Goal: Transaction & Acquisition: Subscribe to service/newsletter

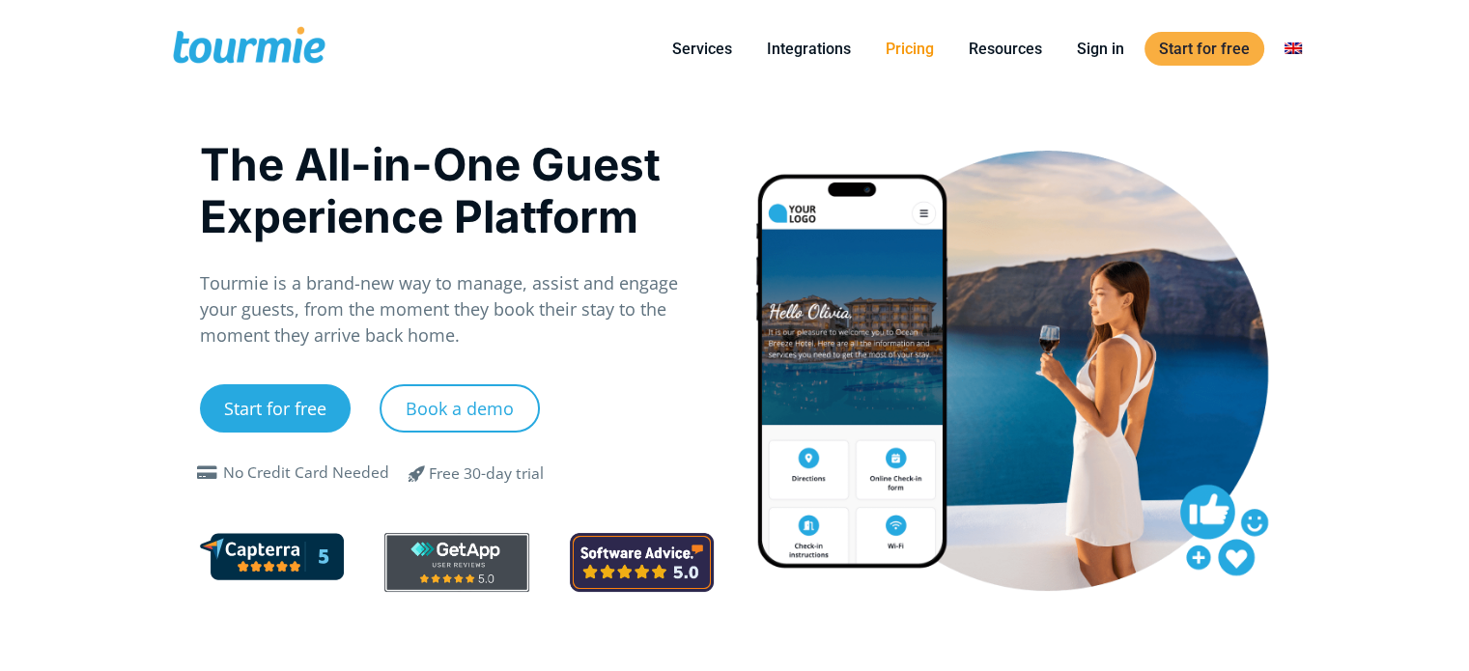
drag, startPoint x: 0, startPoint y: 0, endPoint x: 929, endPoint y: 46, distance: 930.4
click at [929, 46] on link "Pricing" at bounding box center [909, 49] width 77 height 24
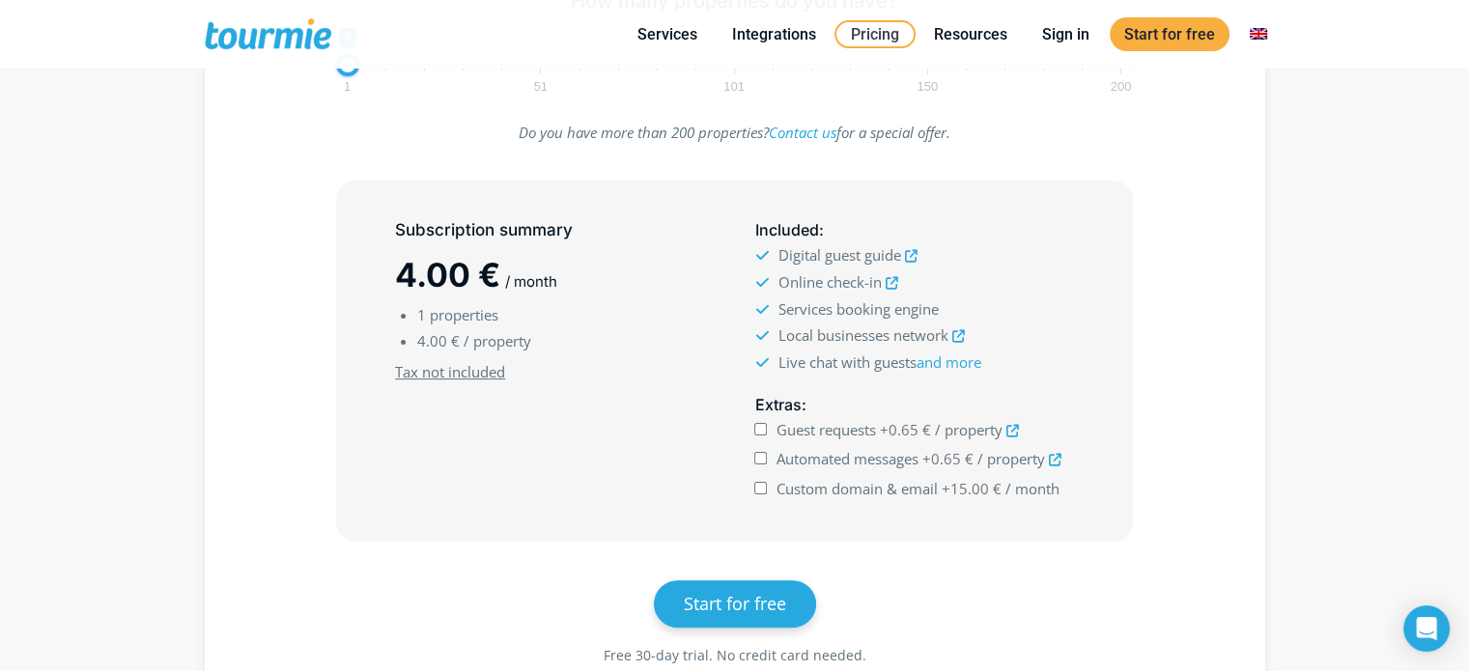
scroll to position [413, 0]
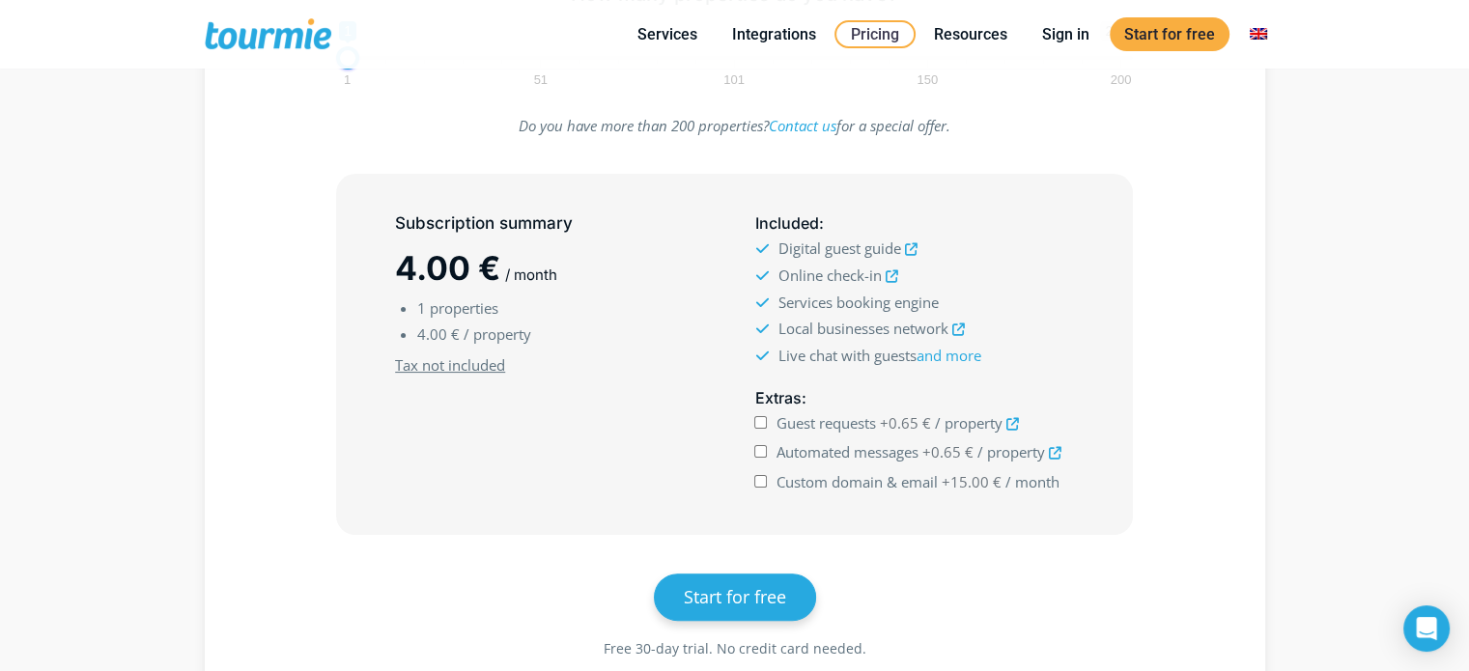
click at [759, 420] on input "Guest requests +0.65 € / property" at bounding box center [760, 422] width 13 height 13
checkbox input "true"
click at [760, 449] on input "Automated messages +0.65 € / property" at bounding box center [760, 451] width 13 height 13
checkbox input "true"
click at [763, 483] on input "Custom domain & email +15.00 € / month" at bounding box center [760, 481] width 13 height 13
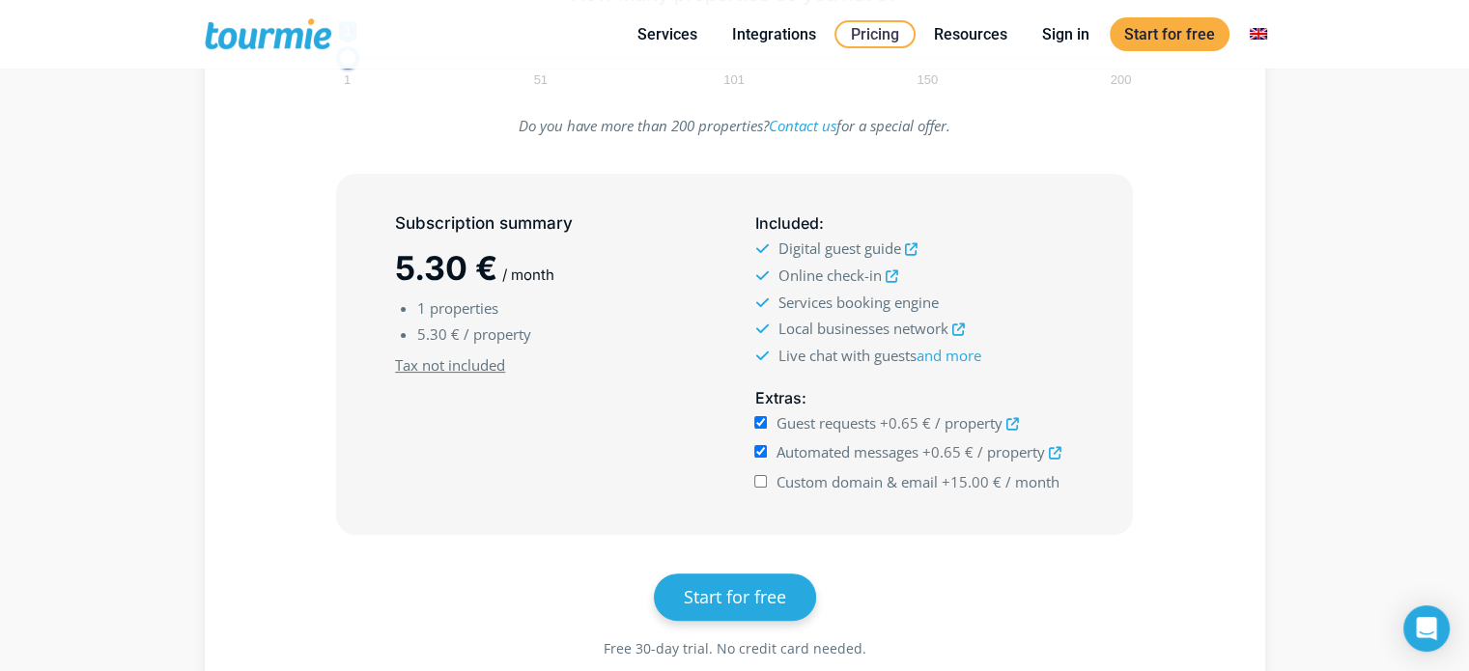
checkbox input "true"
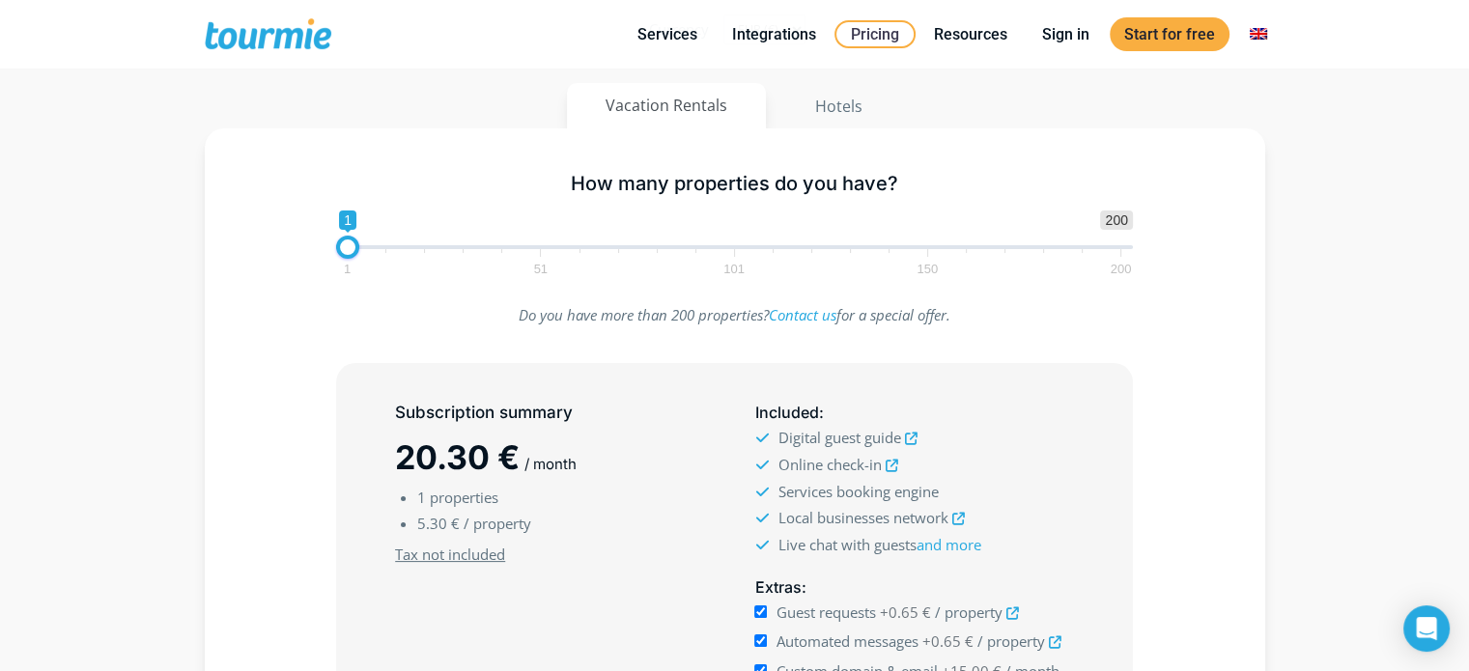
scroll to position [224, 0]
drag, startPoint x: 344, startPoint y: 246, endPoint x: 473, endPoint y: 248, distance: 129.5
click at [473, 248] on span at bounding box center [476, 247] width 23 height 23
drag, startPoint x: 469, startPoint y: 246, endPoint x: 327, endPoint y: 286, distance: 147.4
click at [320, 279] on div "How many properties do you have? 1 200 0 0 1 1 51 101 150 200 1" at bounding box center [735, 220] width 838 height 126
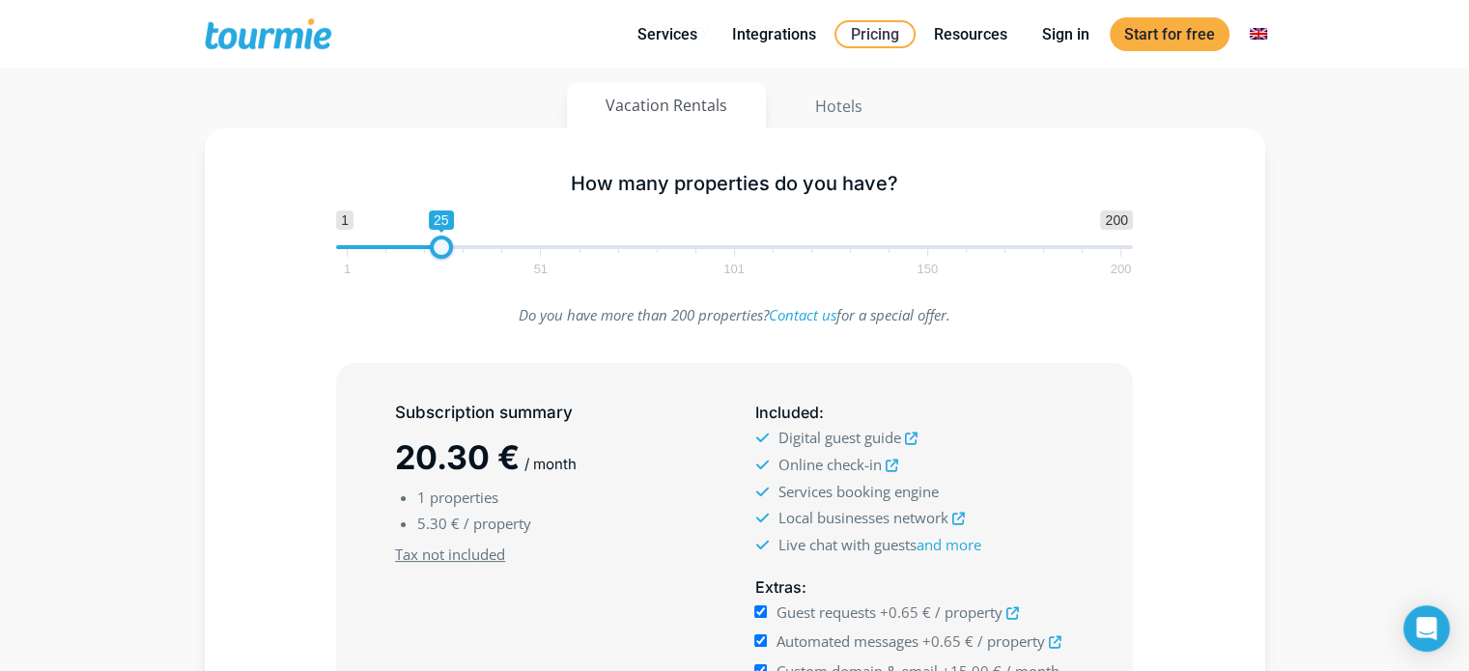
drag, startPoint x: 352, startPoint y: 244, endPoint x: 444, endPoint y: 239, distance: 92.9
click at [444, 239] on span at bounding box center [441, 247] width 23 height 23
drag, startPoint x: 448, startPoint y: 244, endPoint x: 490, endPoint y: 242, distance: 41.6
click at [490, 242] on span at bounding box center [483, 247] width 23 height 23
type input "53"
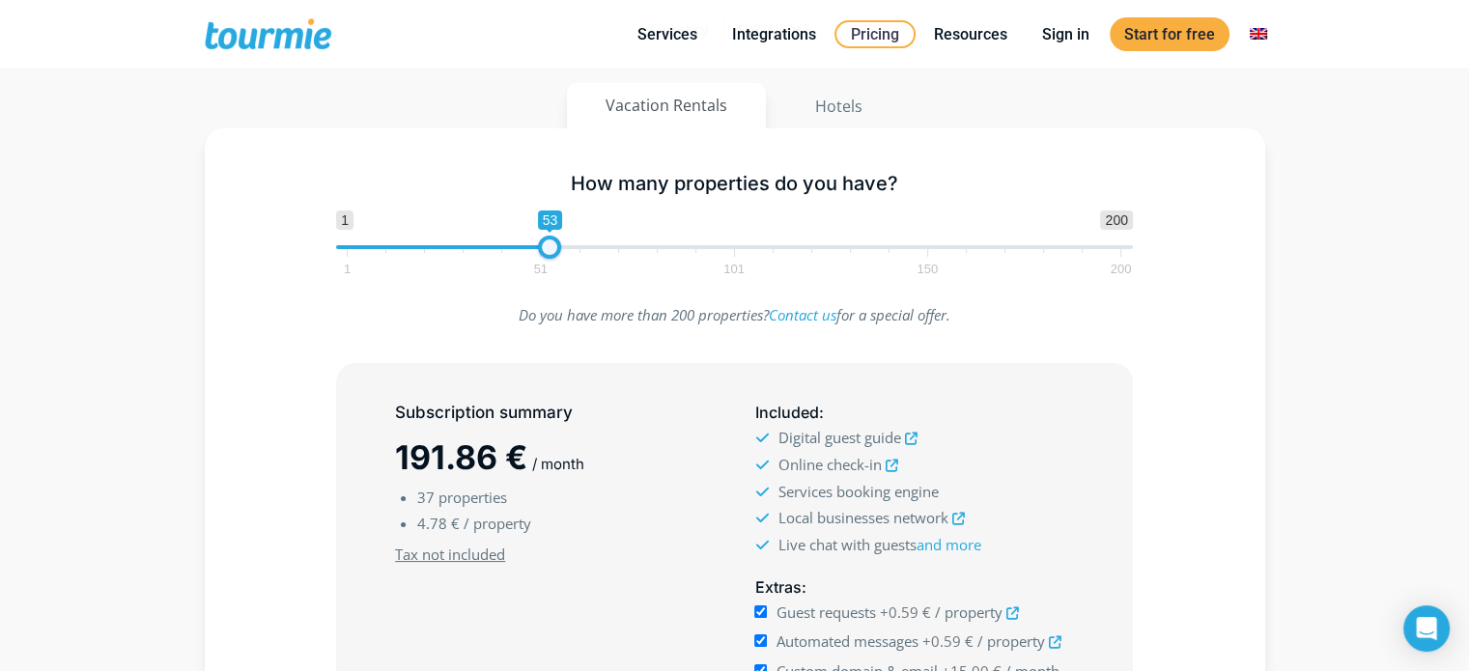
drag, startPoint x: 486, startPoint y: 249, endPoint x: 546, endPoint y: 251, distance: 59.9
click at [549, 245] on span at bounding box center [549, 247] width 23 height 23
